Goal: Task Accomplishment & Management: Manage account settings

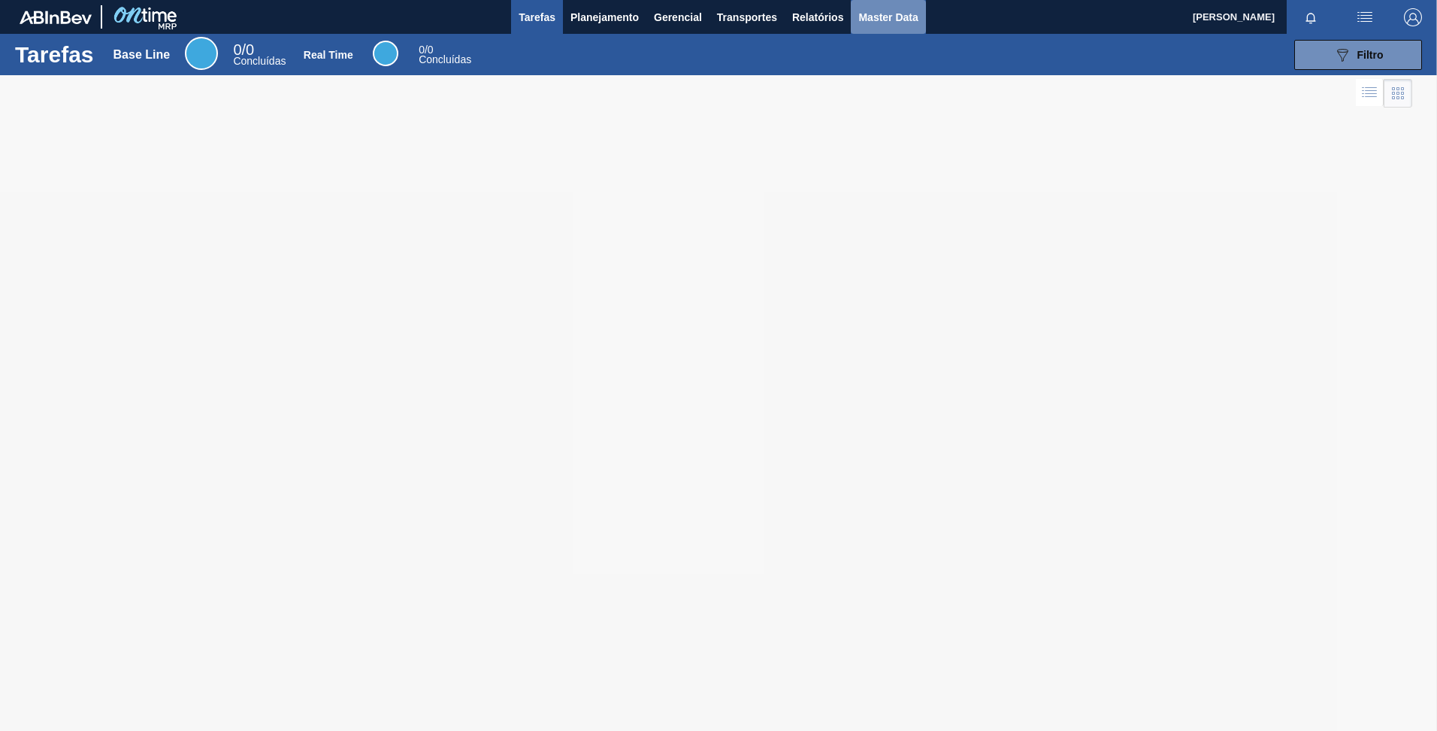
click at [863, 19] on span "Master Data" at bounding box center [887, 17] width 59 height 18
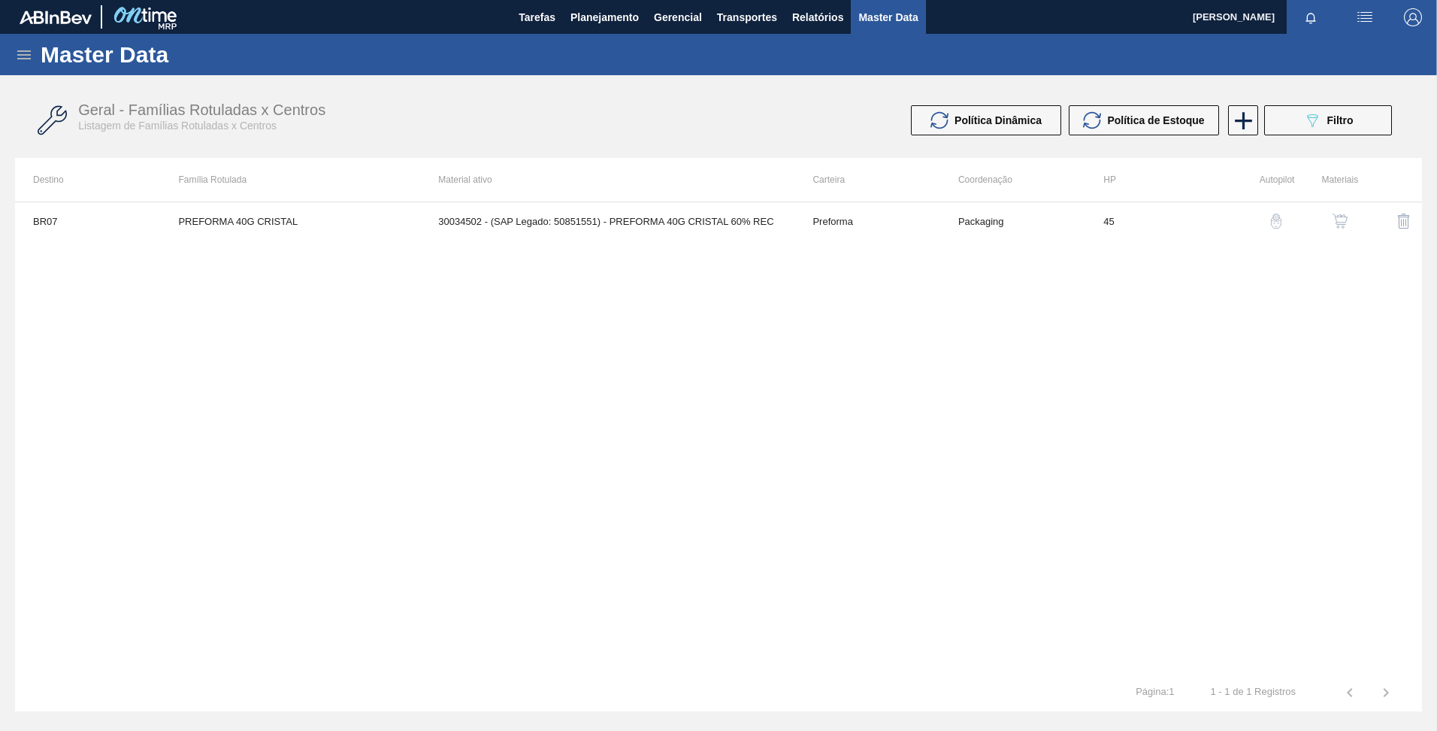
click at [3, 53] on div "Master Data" at bounding box center [718, 54] width 1437 height 41
click at [14, 53] on div "Master Data" at bounding box center [718, 54] width 1437 height 41
click at [24, 56] on icon at bounding box center [24, 55] width 18 height 18
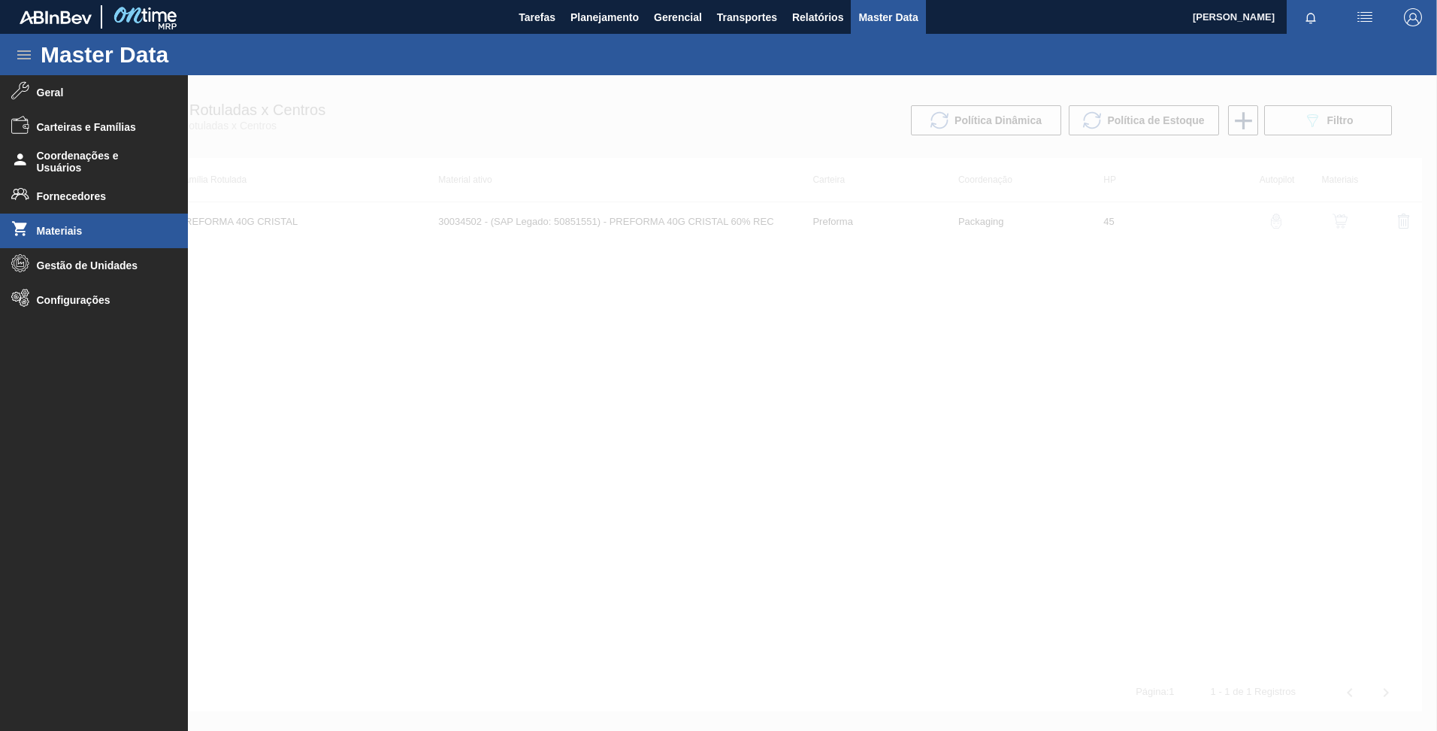
click at [95, 222] on li "Materiais" at bounding box center [94, 230] width 188 height 35
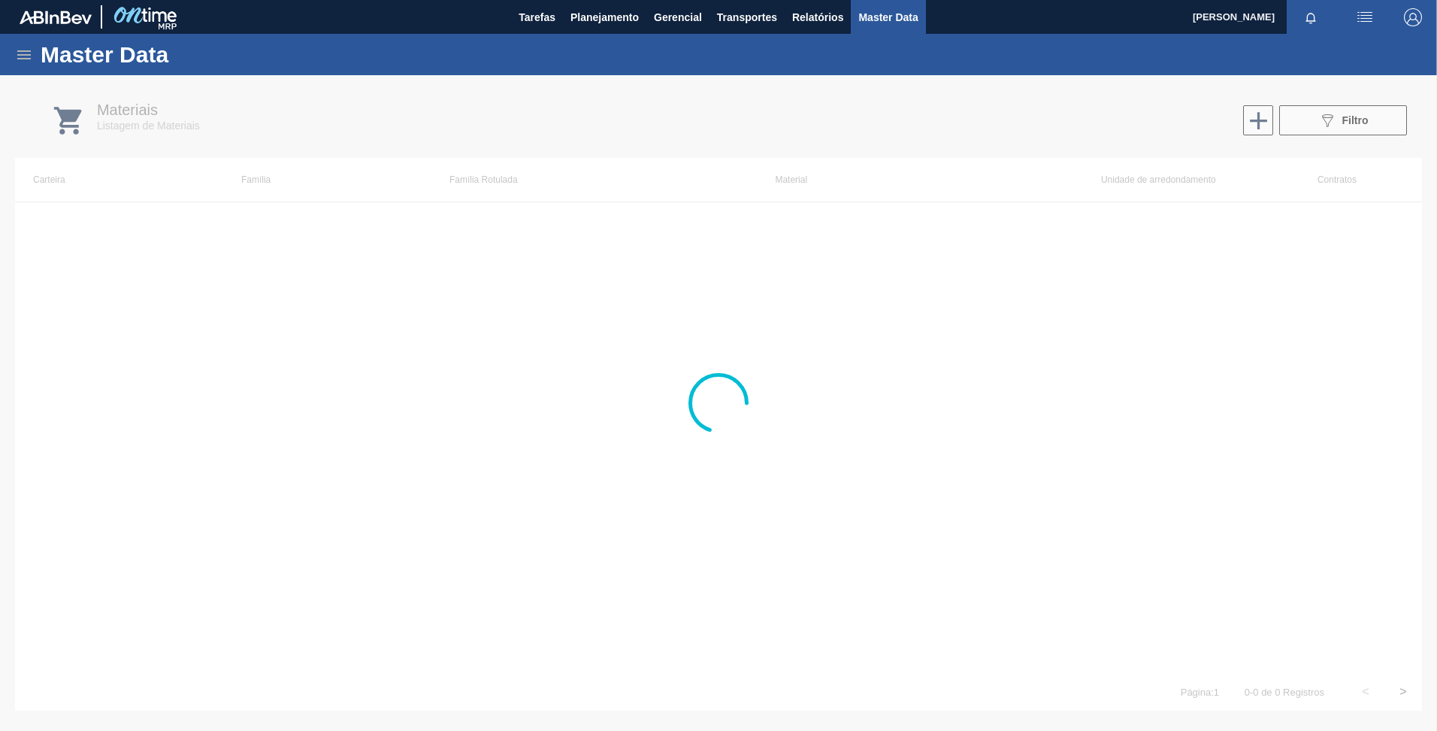
click at [29, 57] on icon at bounding box center [24, 55] width 18 height 18
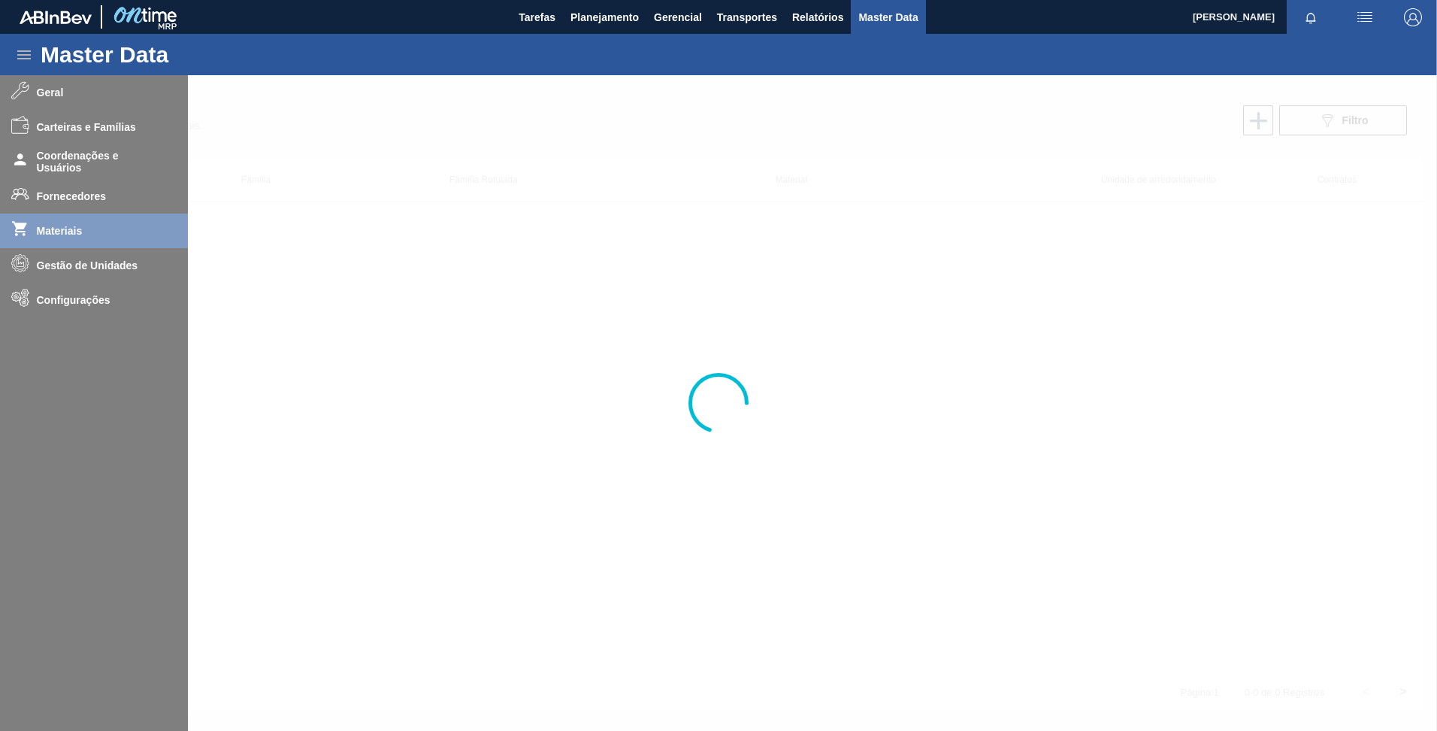
click at [61, 264] on div at bounding box center [718, 402] width 1437 height 655
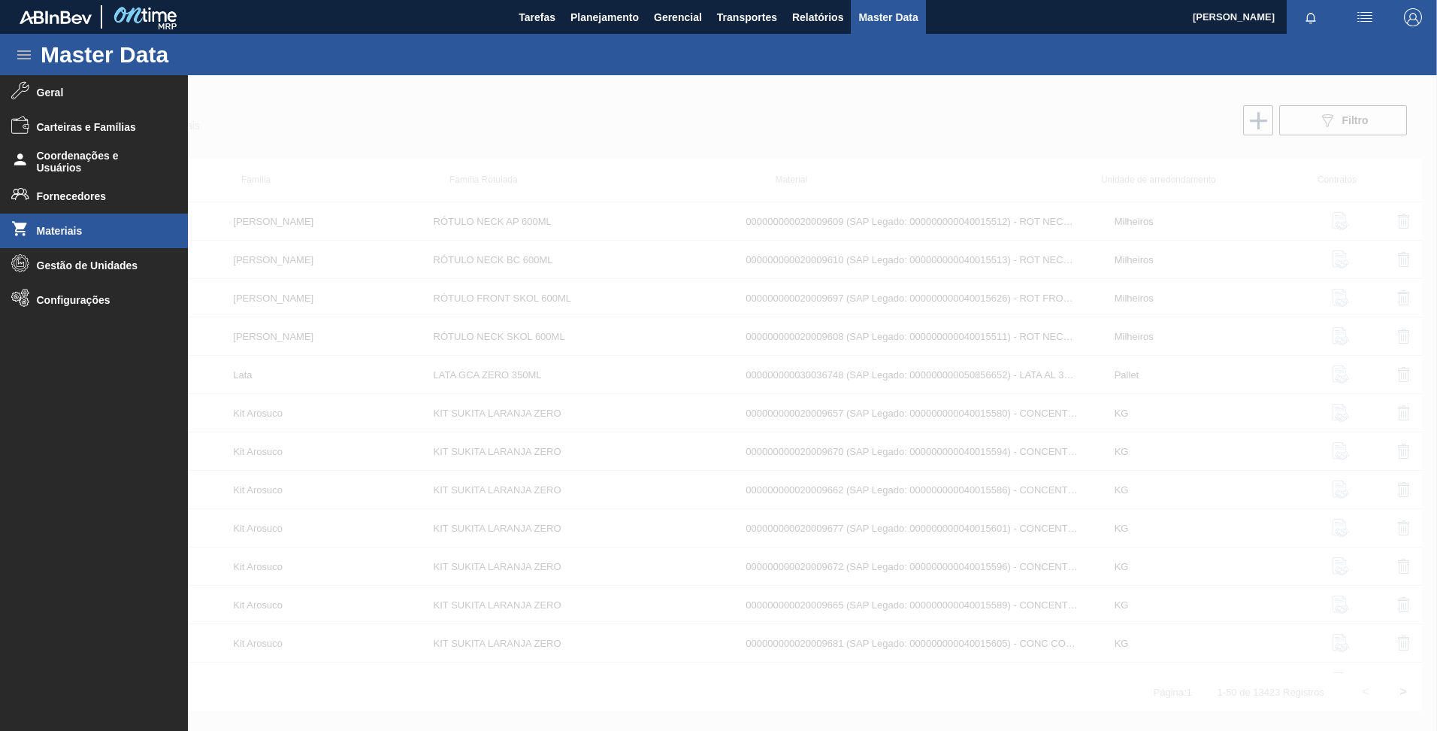
click at [68, 267] on span "Gestão de Unidades" at bounding box center [99, 265] width 124 height 12
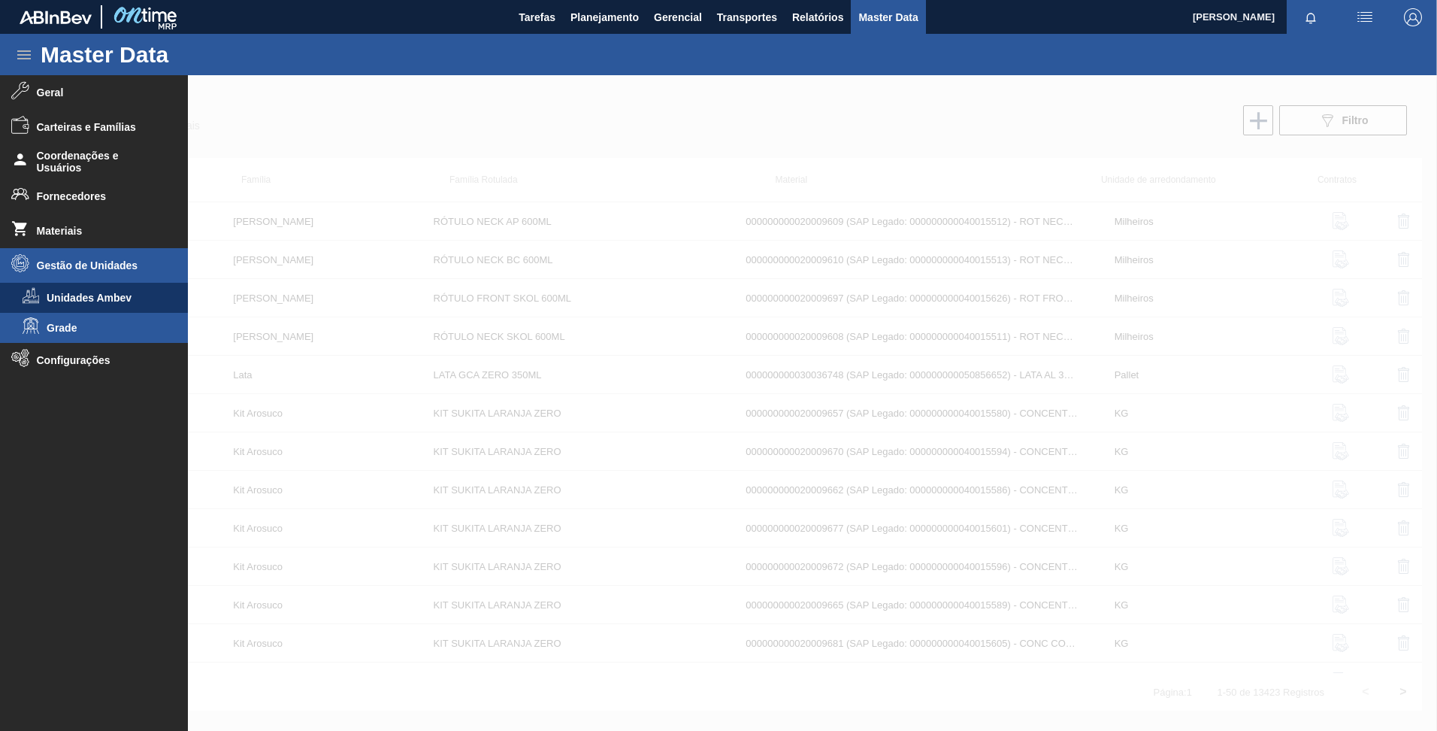
click at [92, 328] on span "Grade" at bounding box center [105, 328] width 116 height 12
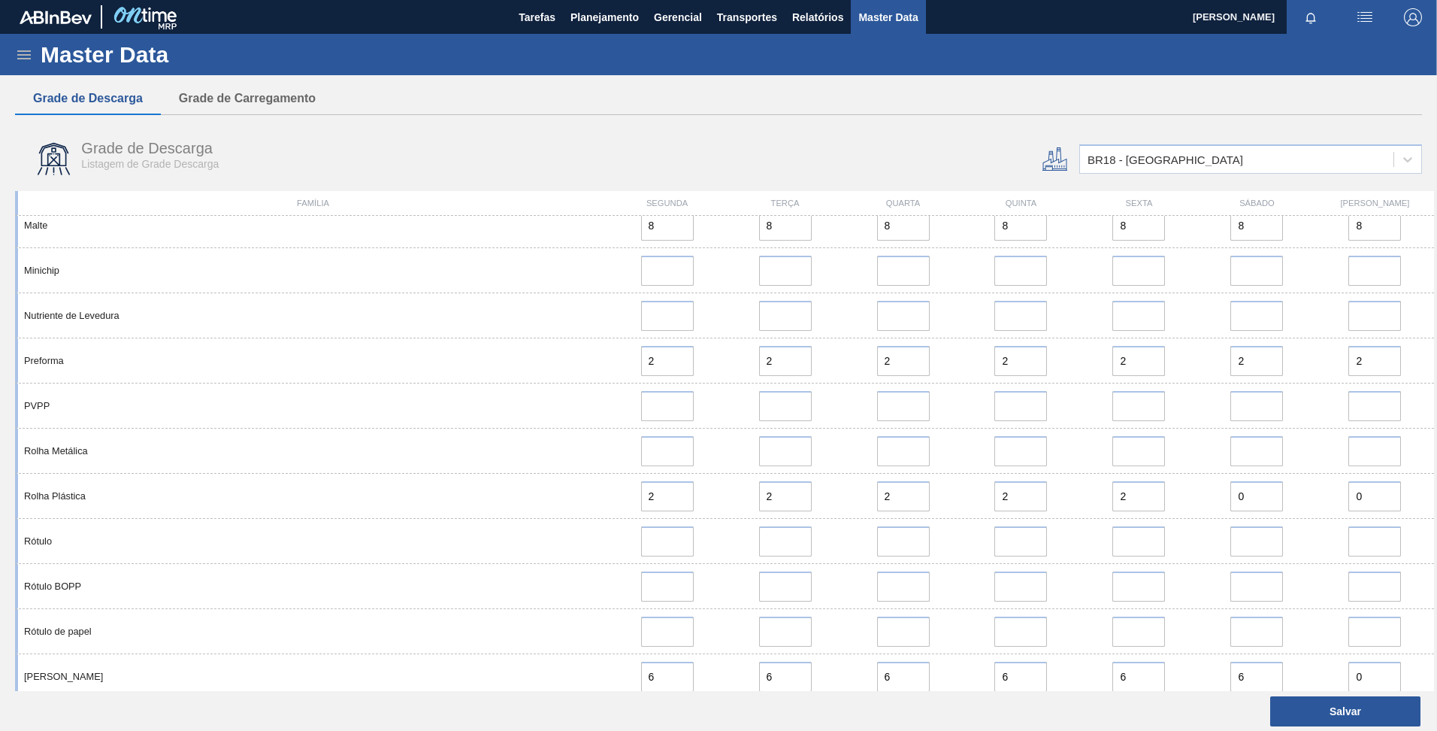
scroll to position [1729, 0]
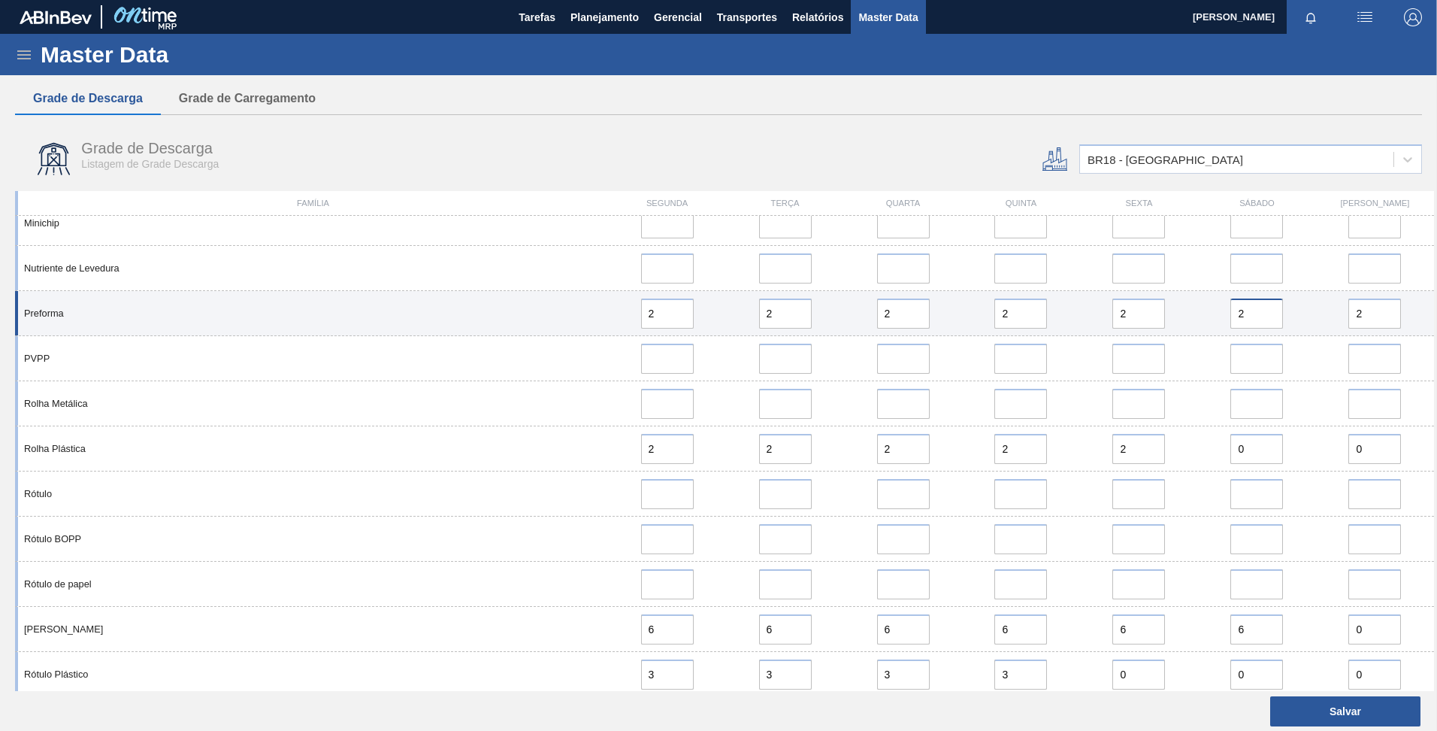
drag, startPoint x: 1265, startPoint y: 318, endPoint x: 1218, endPoint y: 313, distance: 47.6
click at [1218, 313] on div "2" at bounding box center [1257, 313] width 106 height 30
type input "0"
drag, startPoint x: 1354, startPoint y: 312, endPoint x: 1312, endPoint y: 312, distance: 42.8
click at [1310, 310] on div "Preforma 2 2 2 2 2 0 2" at bounding box center [724, 313] width 1419 height 45
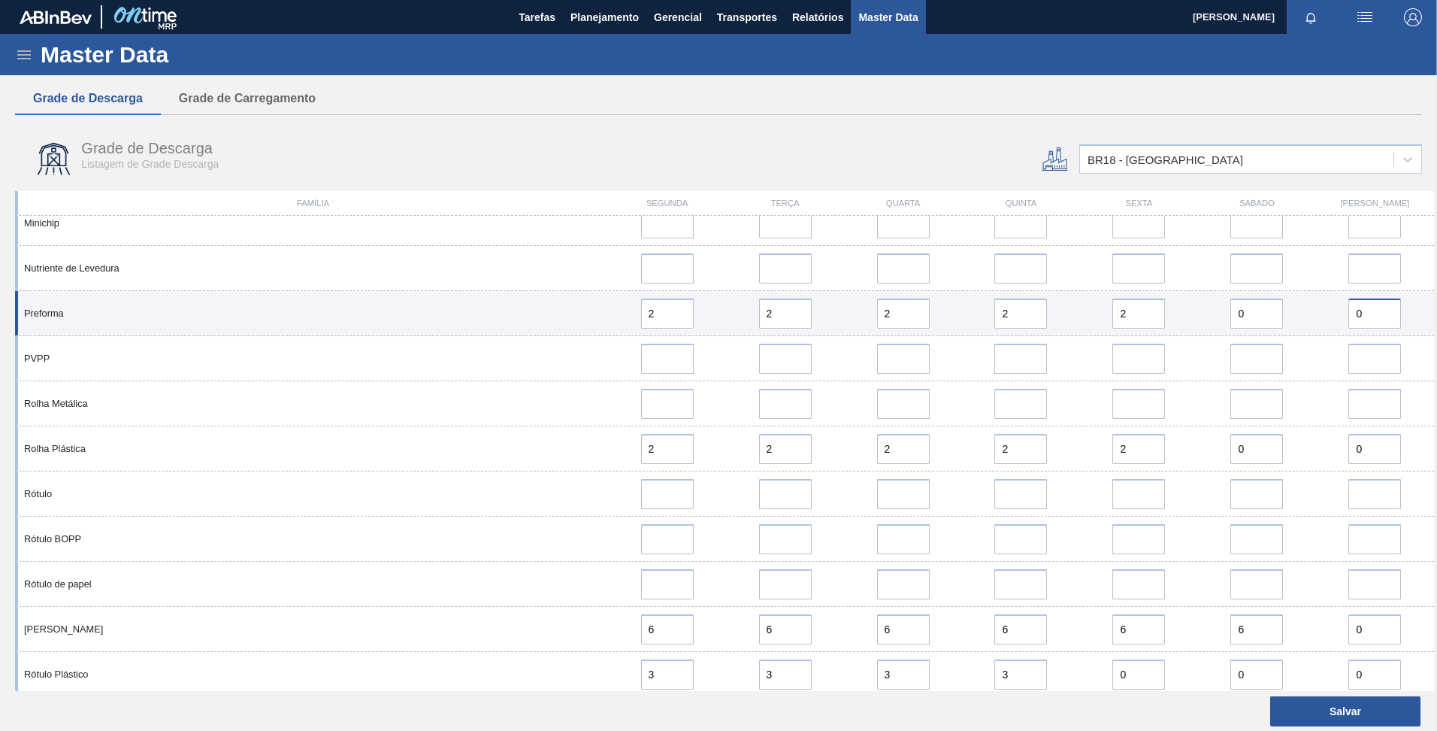
type input "0"
drag, startPoint x: 1258, startPoint y: 313, endPoint x: 1224, endPoint y: 310, distance: 33.1
click at [1224, 310] on div "0" at bounding box center [1257, 313] width 106 height 30
type input "2"
click at [1288, 319] on div "2" at bounding box center [1257, 313] width 106 height 30
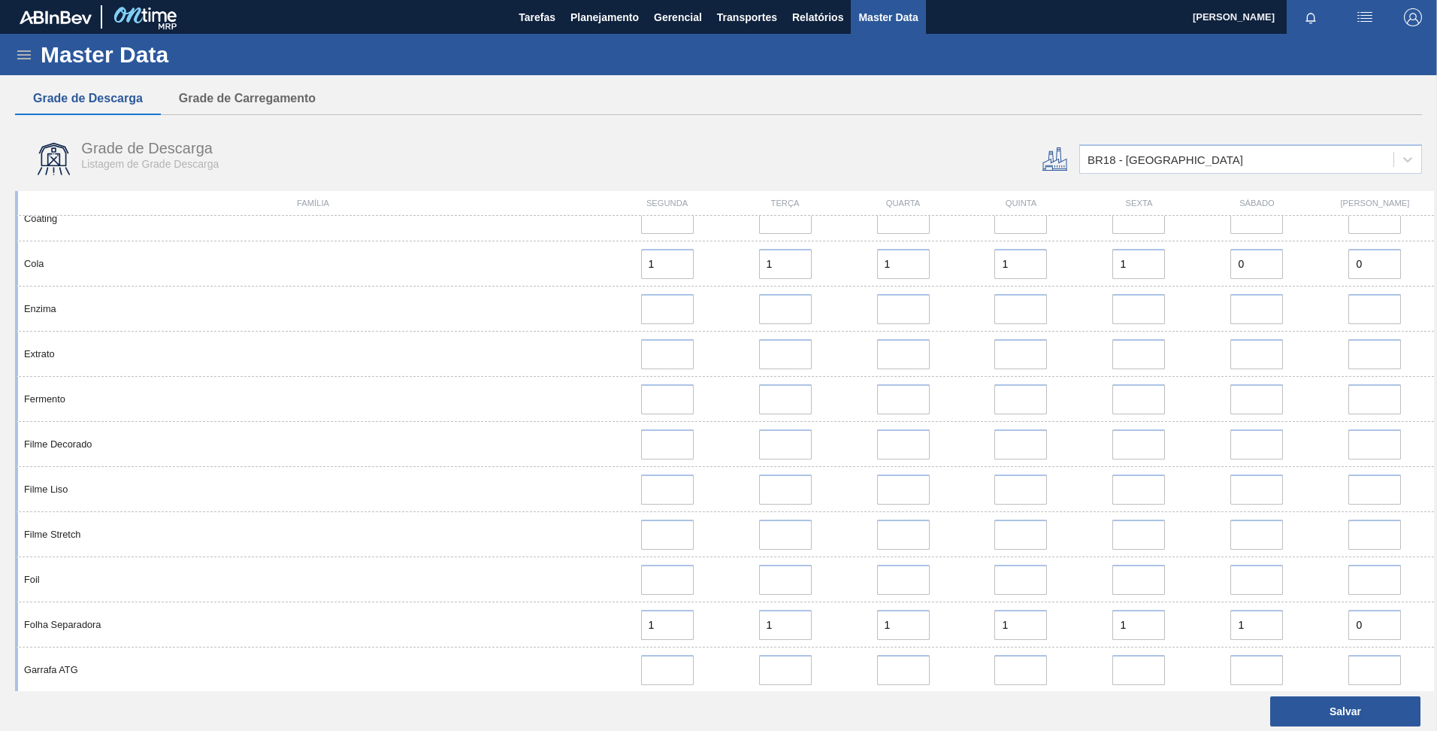
scroll to position [902, 0]
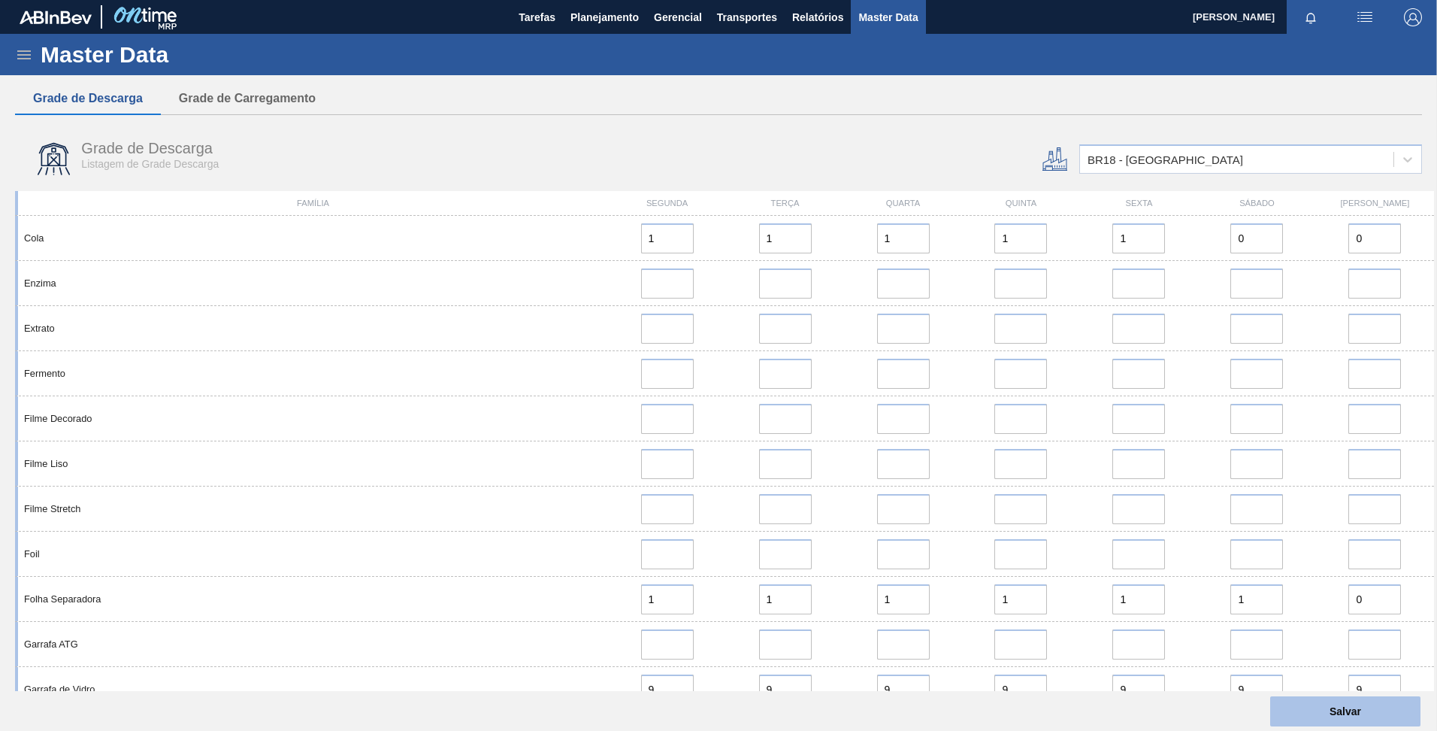
click at [1370, 720] on button "Salvar" at bounding box center [1345, 711] width 150 height 30
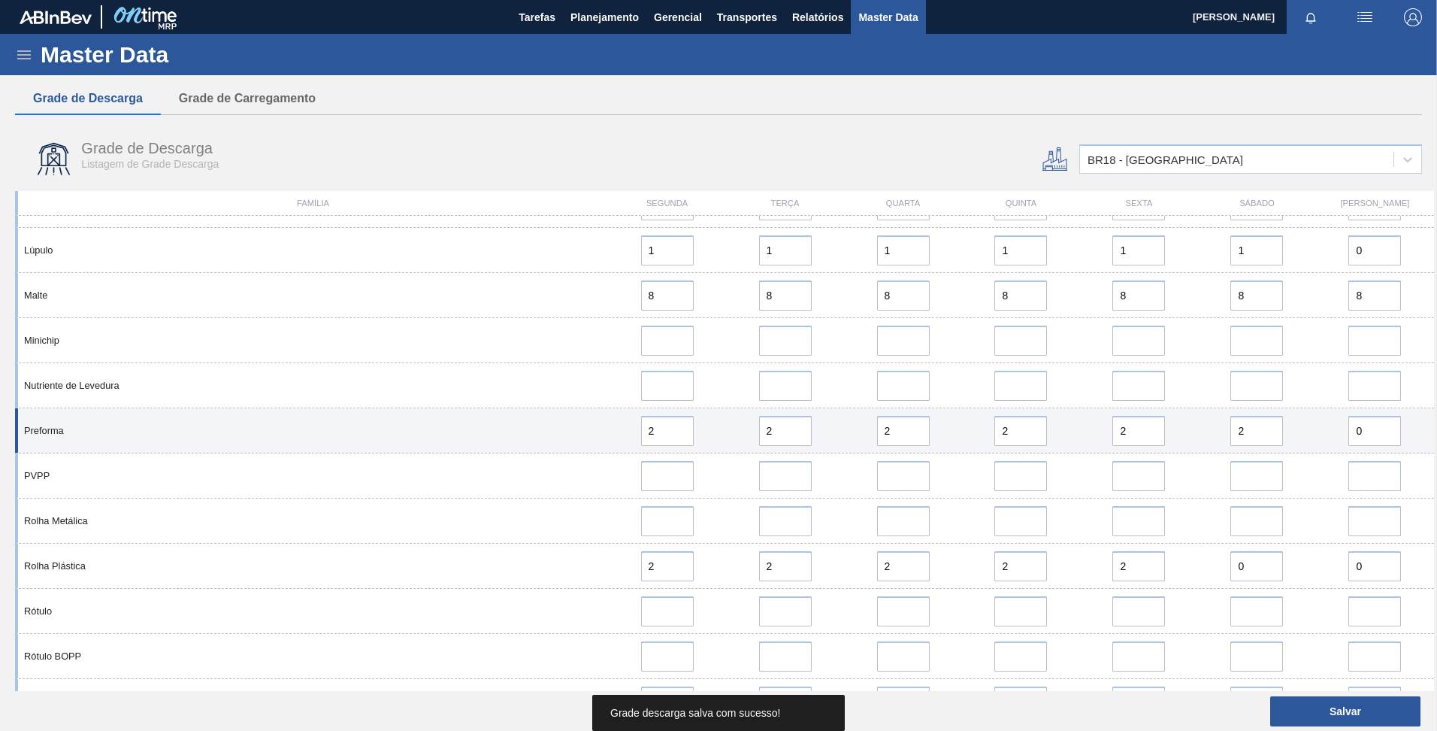
scroll to position [1804, 0]
